Goal: Task Accomplishment & Management: Use online tool/utility

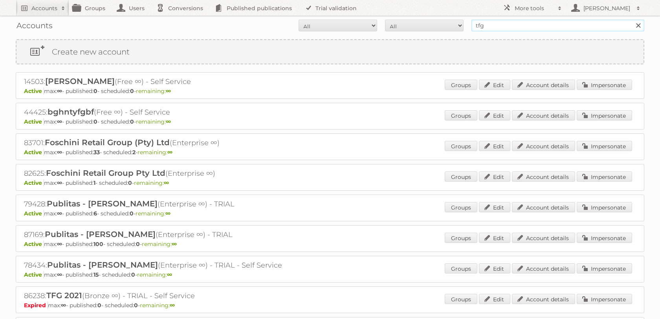
click at [489, 21] on input "tfg" at bounding box center [557, 26] width 173 height 12
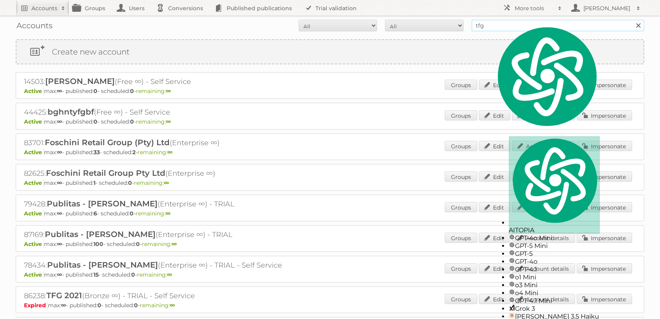
click at [489, 21] on input "tfg" at bounding box center [557, 26] width 173 height 12
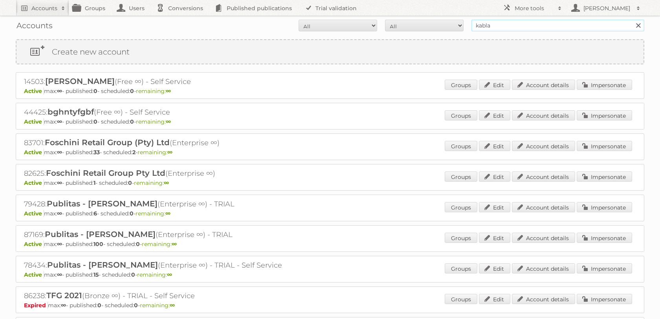
type input "kabla"
click at [632, 20] on input "Search" at bounding box center [638, 26] width 12 height 12
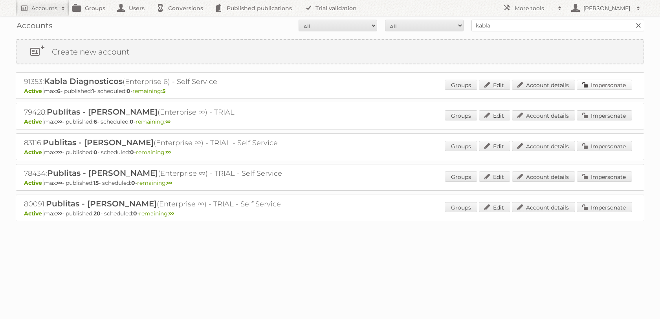
click at [601, 88] on link "Impersonate" at bounding box center [604, 85] width 55 height 10
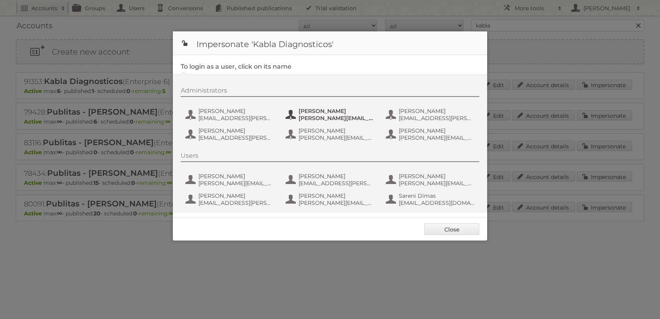
click at [299, 116] on button "Daniel Zarate daniel.zarate@kabla.mx" at bounding box center [331, 115] width 92 height 16
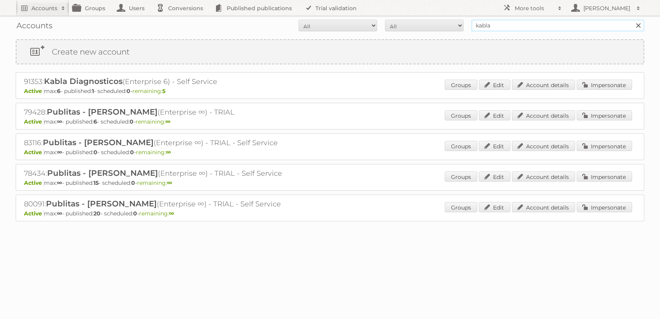
click at [491, 26] on input "kabla" at bounding box center [557, 26] width 173 height 12
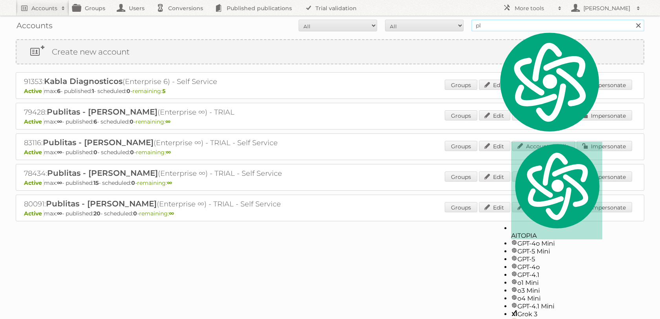
type input "p"
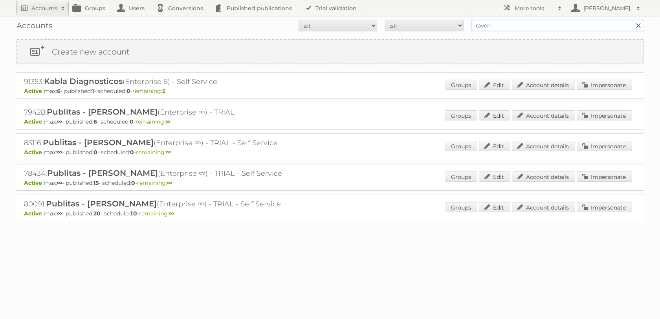
type input "ravensburger"
click at [632, 20] on input "Search" at bounding box center [638, 26] width 12 height 12
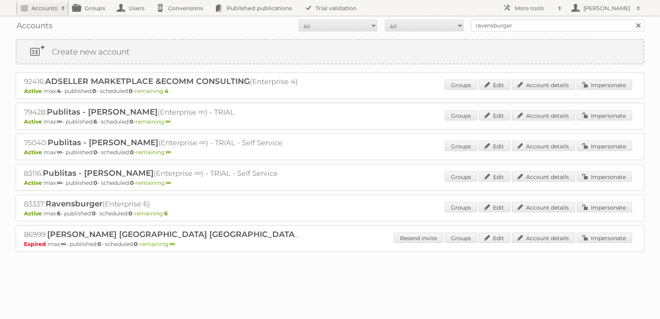
scroll to position [6, 0]
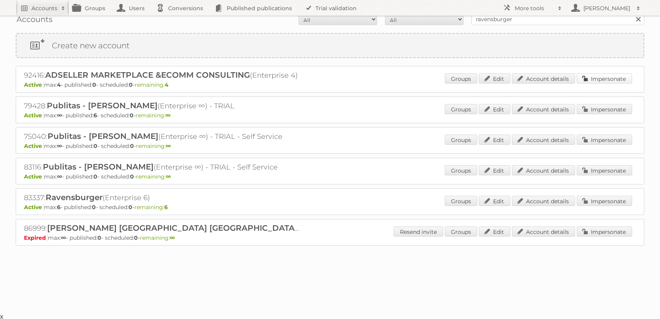
click at [614, 76] on link "Impersonate" at bounding box center [604, 78] width 55 height 10
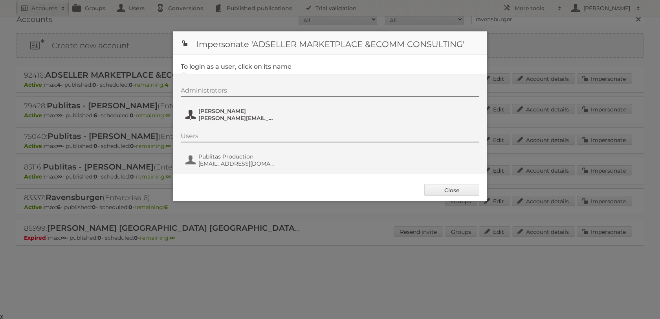
click at [235, 114] on span "Rocio Ochoa" at bounding box center [236, 111] width 76 height 7
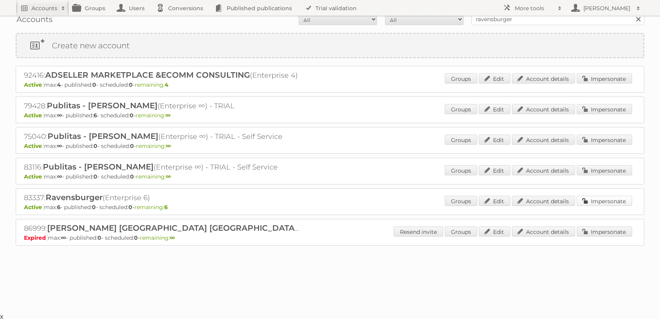
click at [604, 206] on link "Impersonate" at bounding box center [604, 201] width 55 height 10
click at [0, 0] on div at bounding box center [0, 0] width 0 height 0
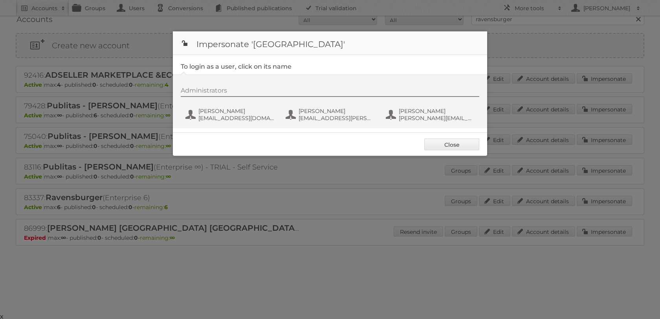
click at [306, 130] on fieldset "To login as a user, click on its name Administrators Bill Geenen bill@billgeene…" at bounding box center [330, 93] width 314 height 77
click at [309, 117] on span "phil.wrzesinski@ravensburger.com" at bounding box center [337, 118] width 76 height 7
